Goal: Use online tool/utility

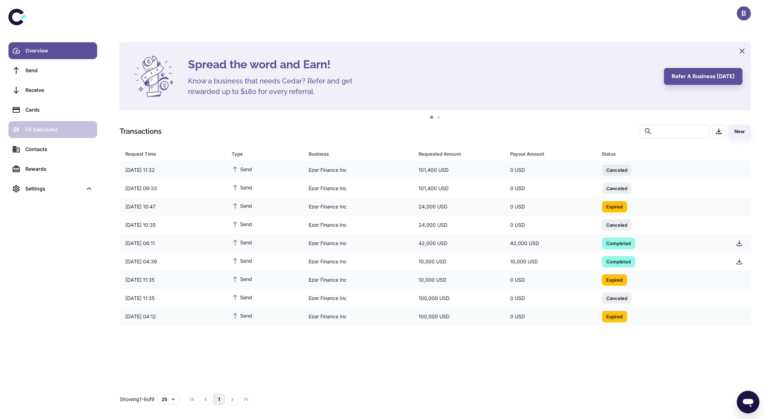
click at [44, 133] on div "FX Calculator" at bounding box center [59, 130] width 68 height 8
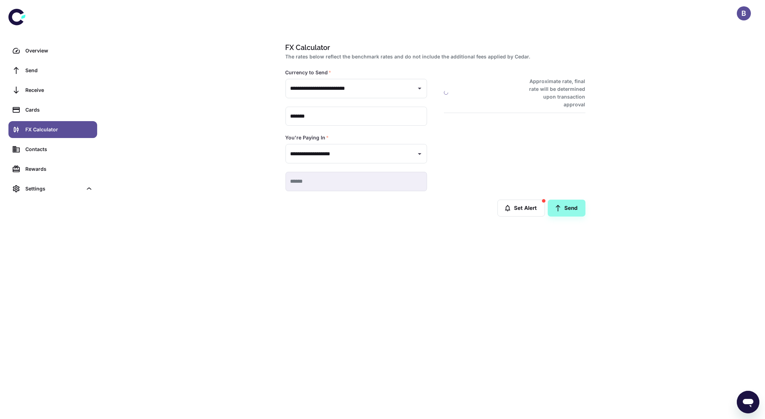
type input "**********"
click at [336, 257] on div "**********" at bounding box center [435, 209] width 659 height 419
